Goal: Task Accomplishment & Management: Use online tool/utility

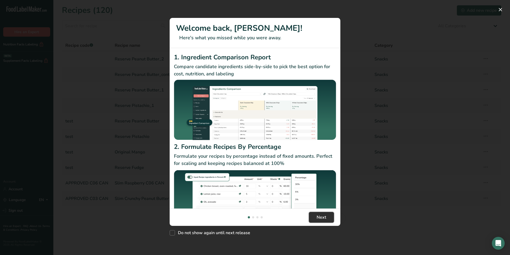
click at [319, 215] on span "Next" at bounding box center [322, 217] width 10 height 6
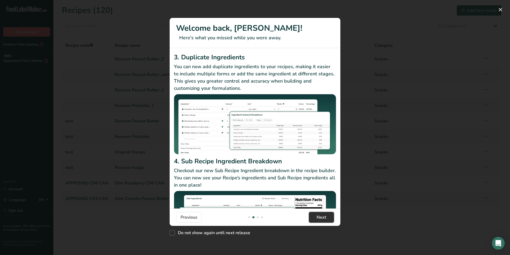
click at [319, 215] on span "Next" at bounding box center [322, 217] width 10 height 6
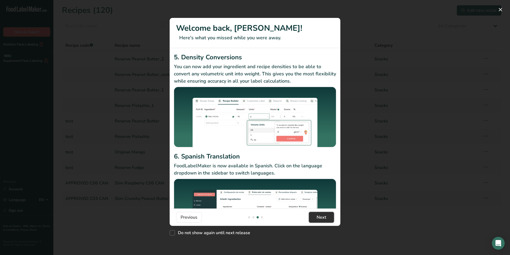
click at [319, 215] on span "Next" at bounding box center [322, 217] width 10 height 6
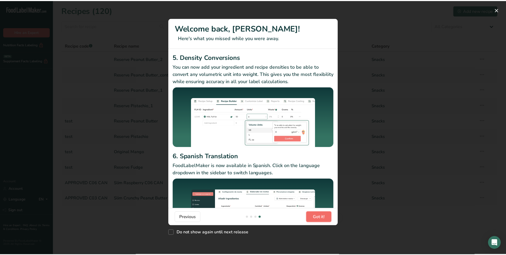
scroll to position [0, 513]
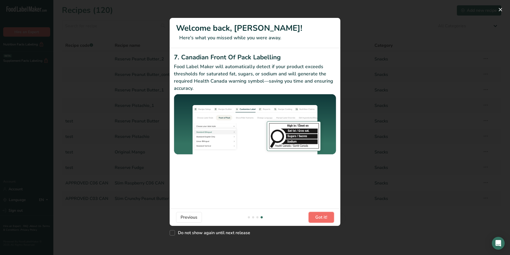
click at [319, 215] on span "Got it!" at bounding box center [322, 217] width 12 height 6
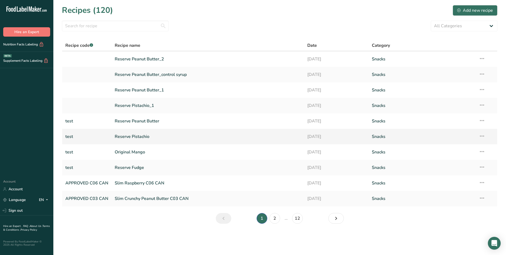
click at [139, 136] on link "Reserve Pistachio" at bounding box center [208, 136] width 186 height 11
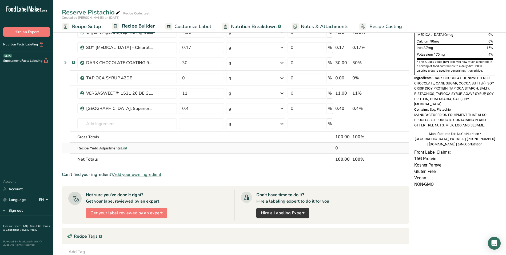
scroll to position [160, 0]
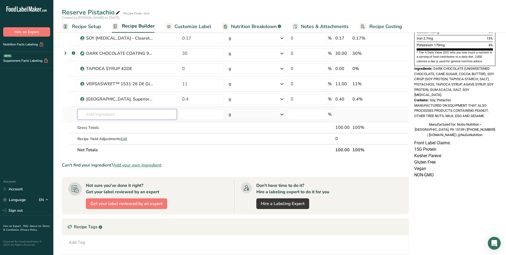
click at [102, 113] on input "text" at bounding box center [127, 114] width 100 height 11
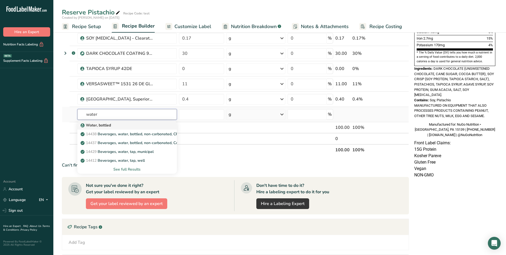
type input "water"
click at [104, 124] on p "Water, bottled" at bounding box center [96, 125] width 29 height 6
type input "Water, bottled"
